Goal: Task Accomplishment & Management: Use online tool/utility

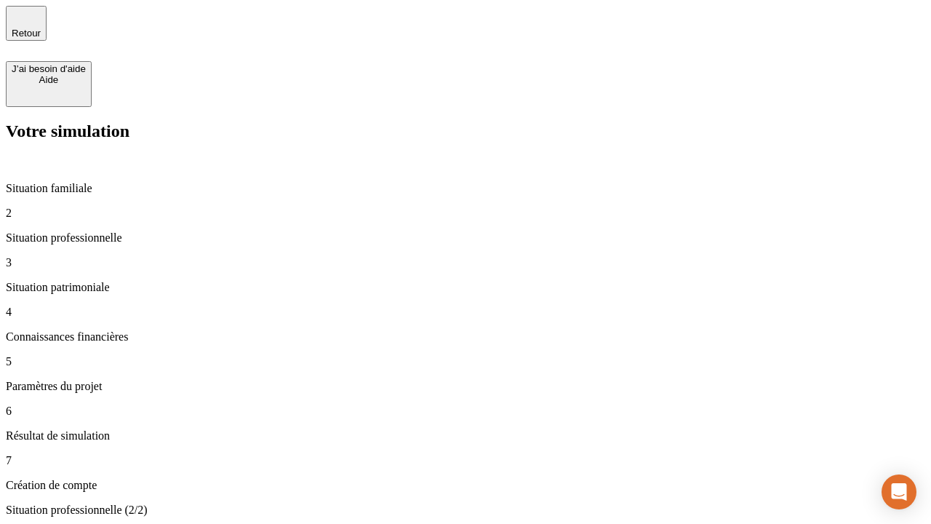
type input "30 000"
type input "40 000"
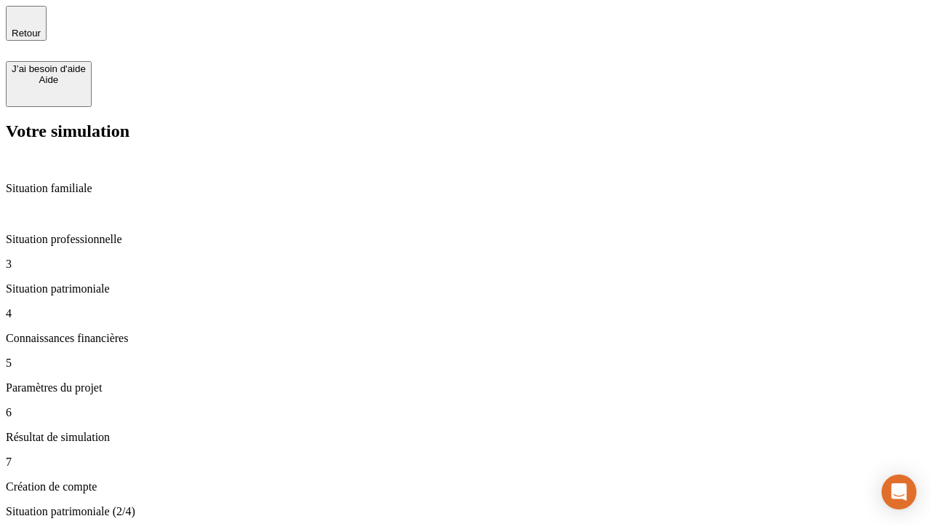
type input "1 100"
type input "20"
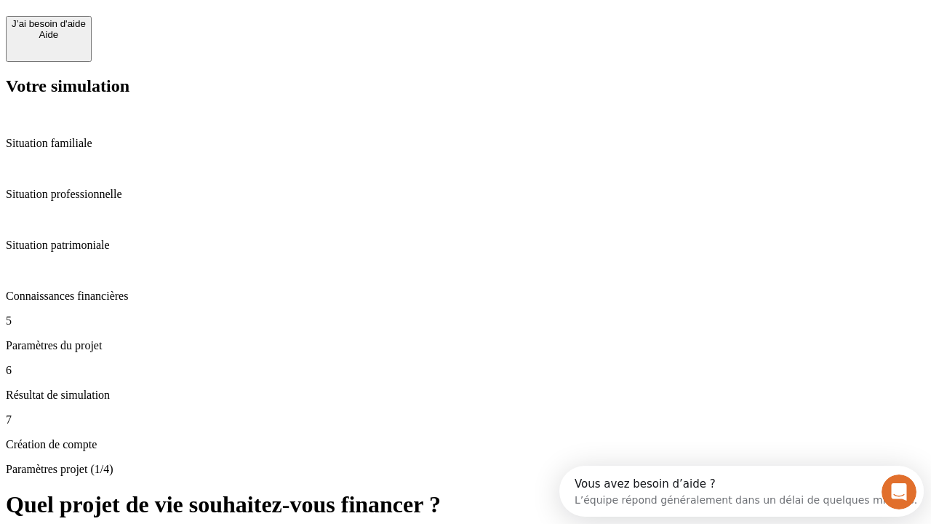
scroll to position [28, 0]
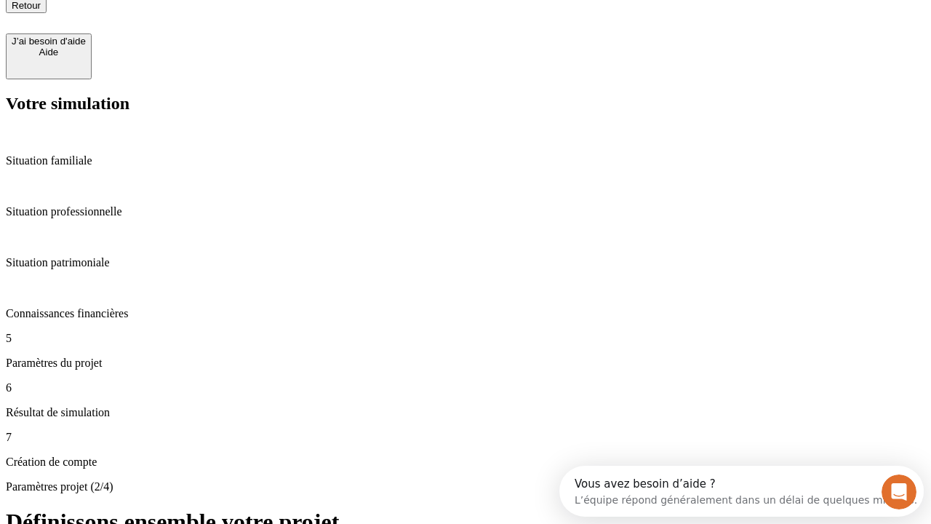
type input "40"
type input "50 000"
type input "640"
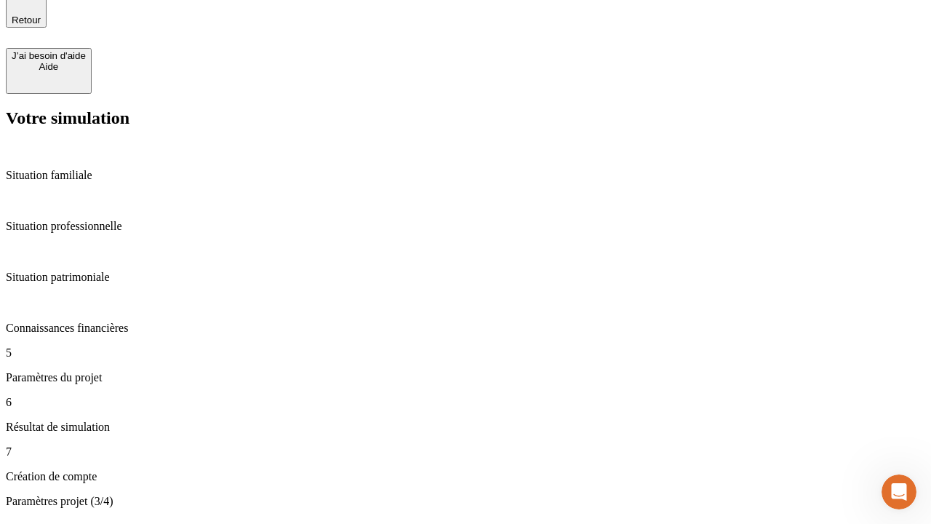
scroll to position [28, 0]
